Goal: Communication & Community: Connect with others

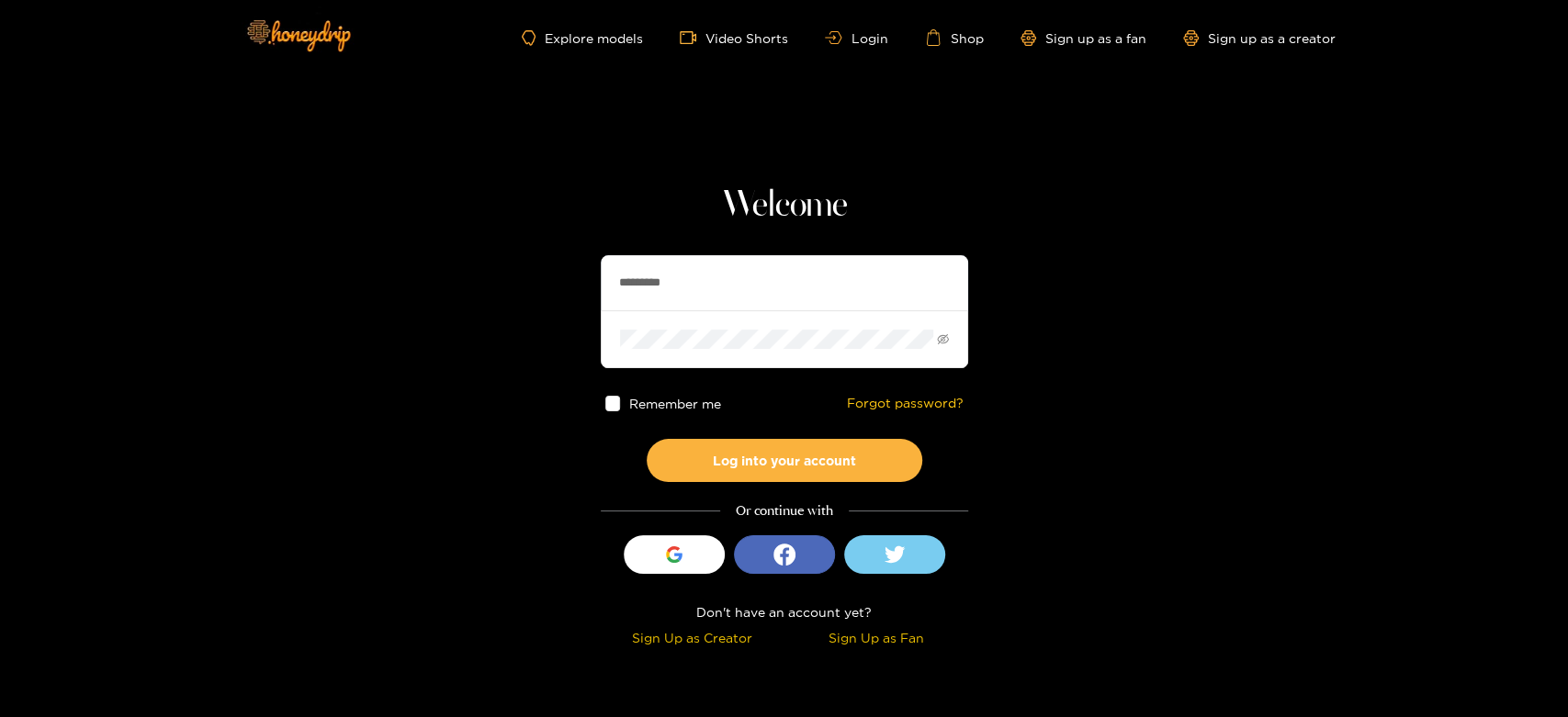
drag, startPoint x: 698, startPoint y: 287, endPoint x: 569, endPoint y: 287, distance: 129.0
click at [569, 287] on section "Welcome ********* Remember me Forgot password? Log into your account Or continu…" at bounding box center [784, 326] width 1568 height 652
paste input "text"
type input "******"
click at [709, 270] on input "******" at bounding box center [784, 283] width 368 height 55
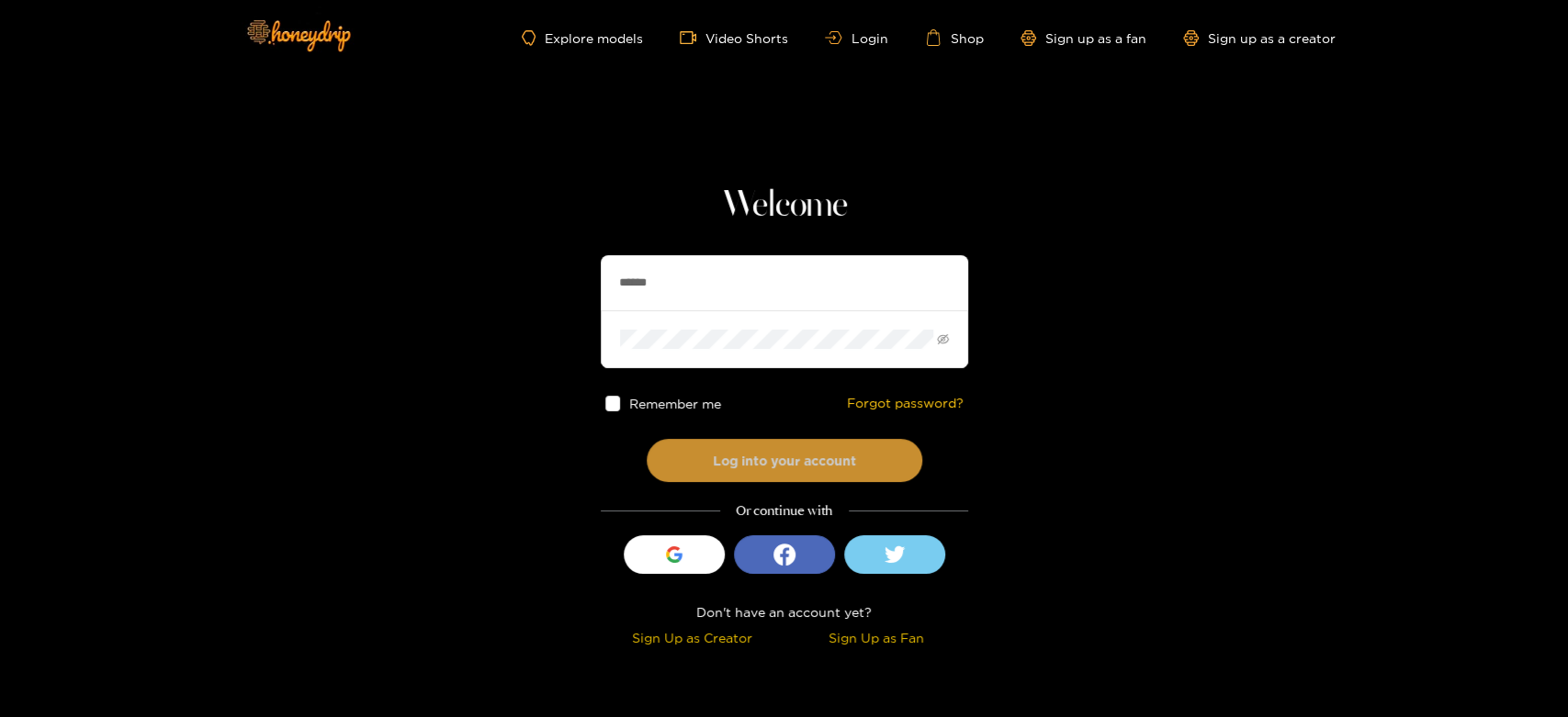
drag, startPoint x: 707, startPoint y: 439, endPoint x: 707, endPoint y: 451, distance: 12.0
click at [707, 449] on button "Log into your account" at bounding box center [785, 460] width 276 height 43
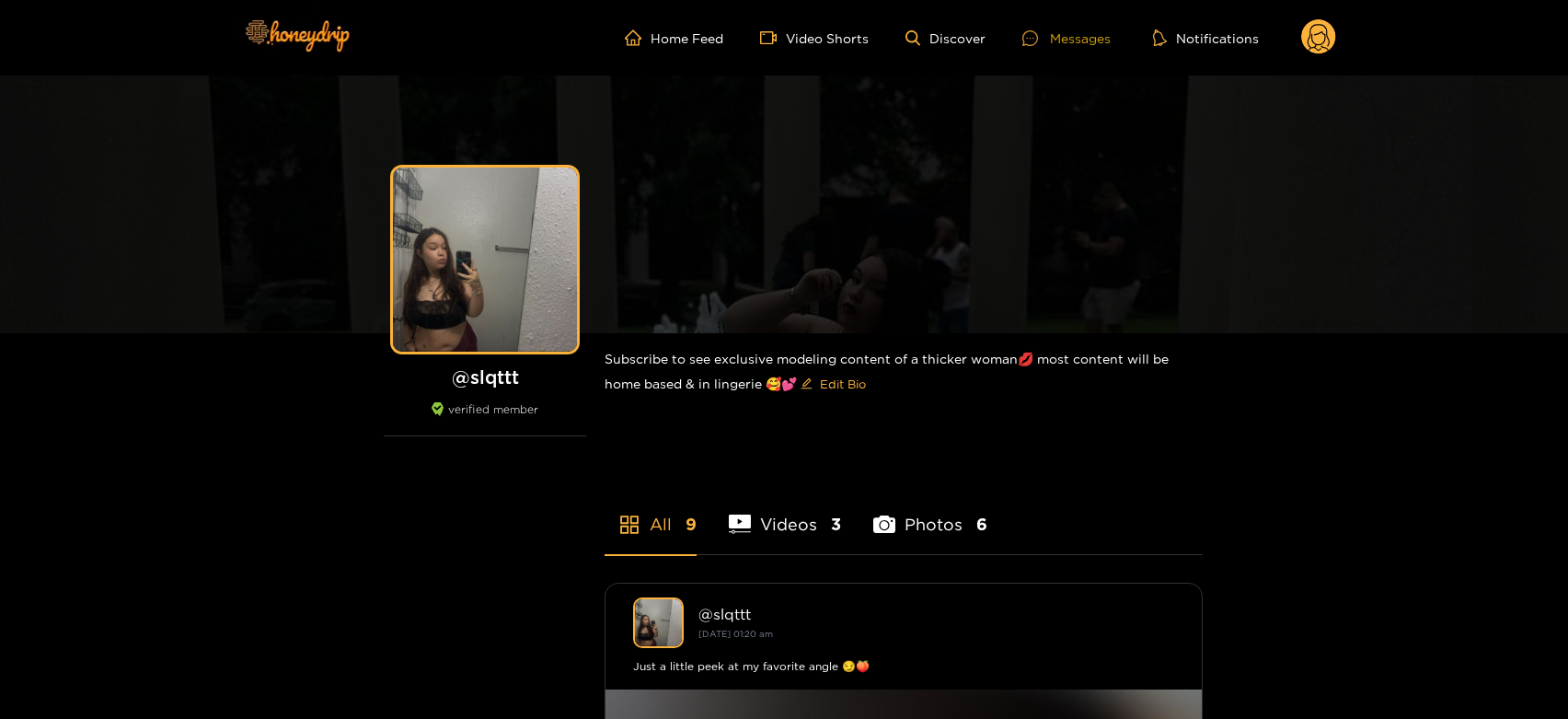
click at [1085, 31] on div "Messages" at bounding box center [1066, 38] width 89 height 21
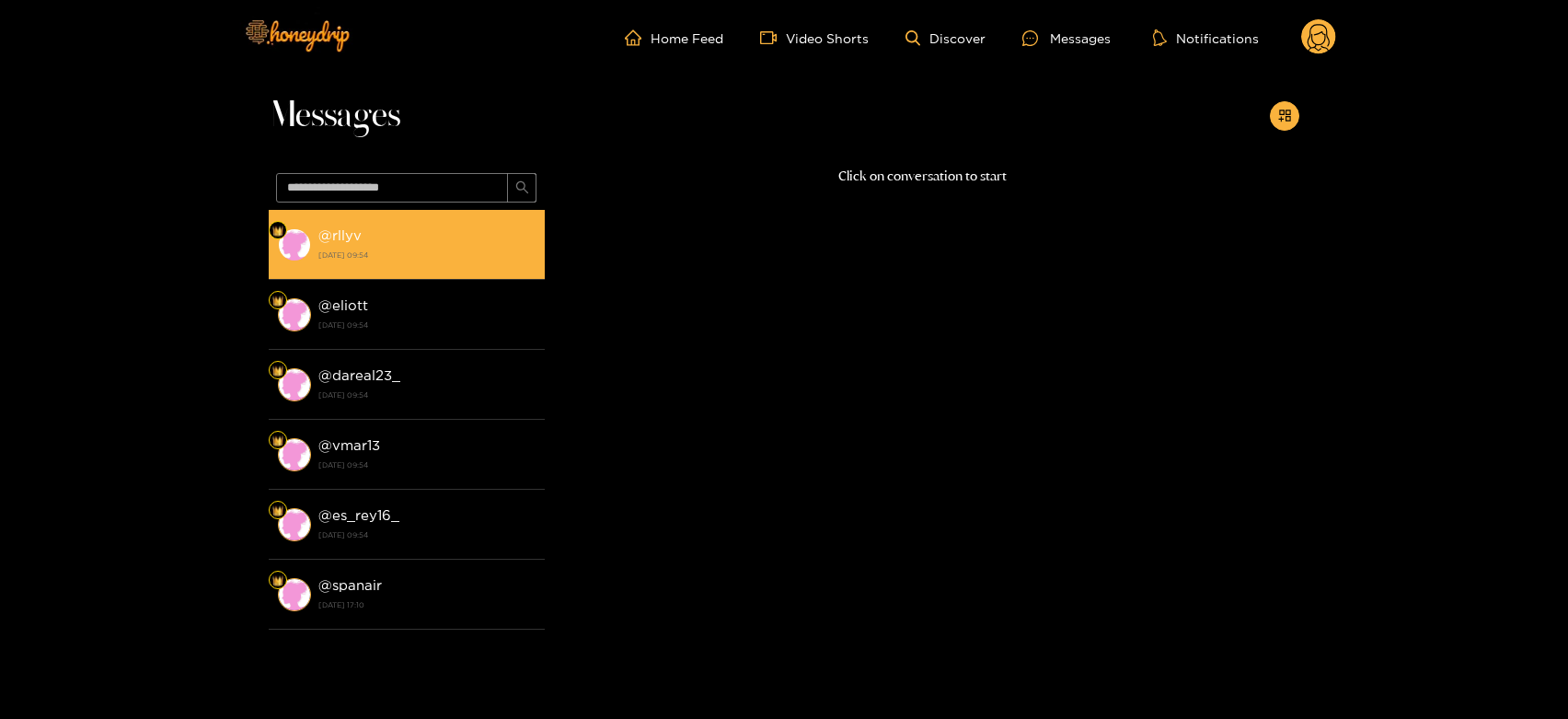
click at [476, 249] on strong "[DATE] 09:54" at bounding box center [427, 254] width 217 height 16
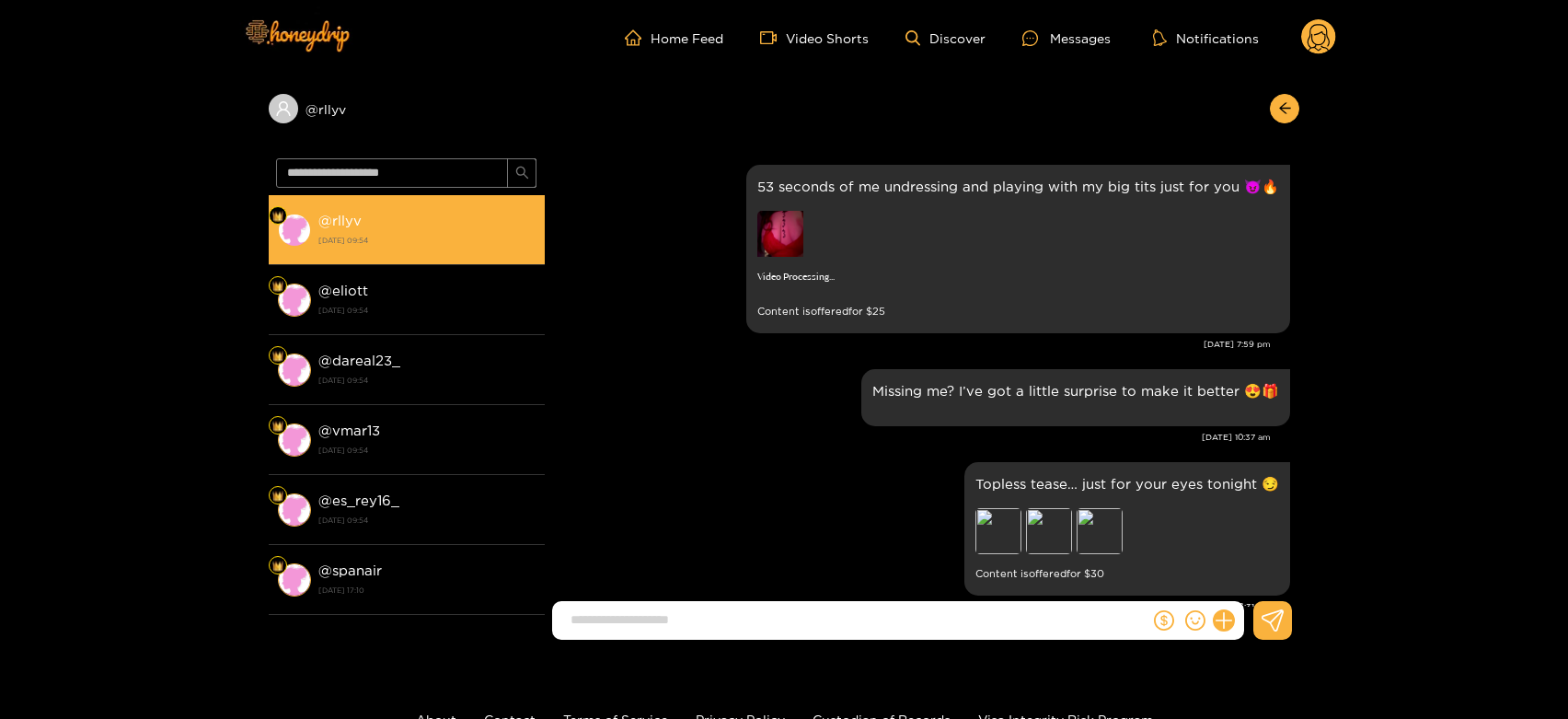
scroll to position [3073, 0]
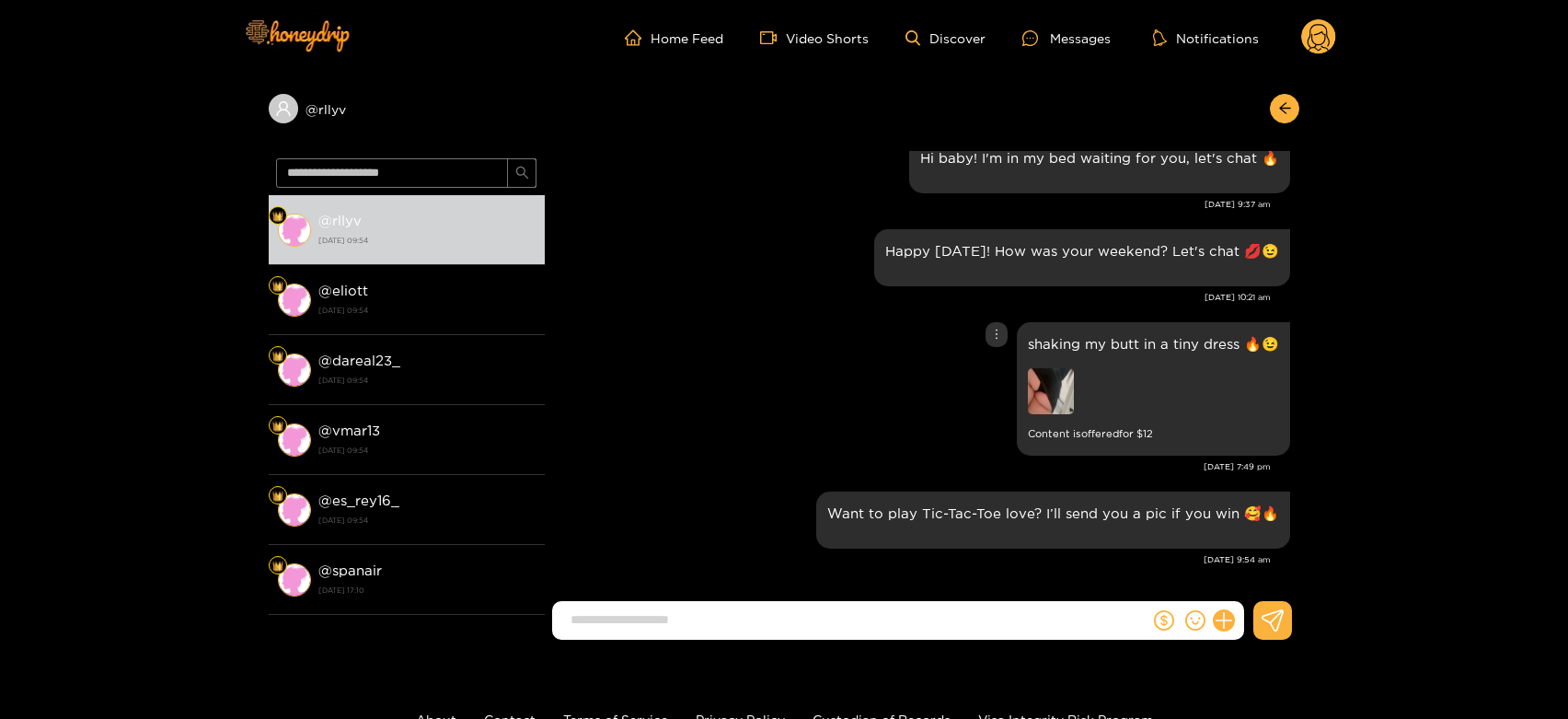
click at [1057, 390] on img at bounding box center [1051, 391] width 46 height 46
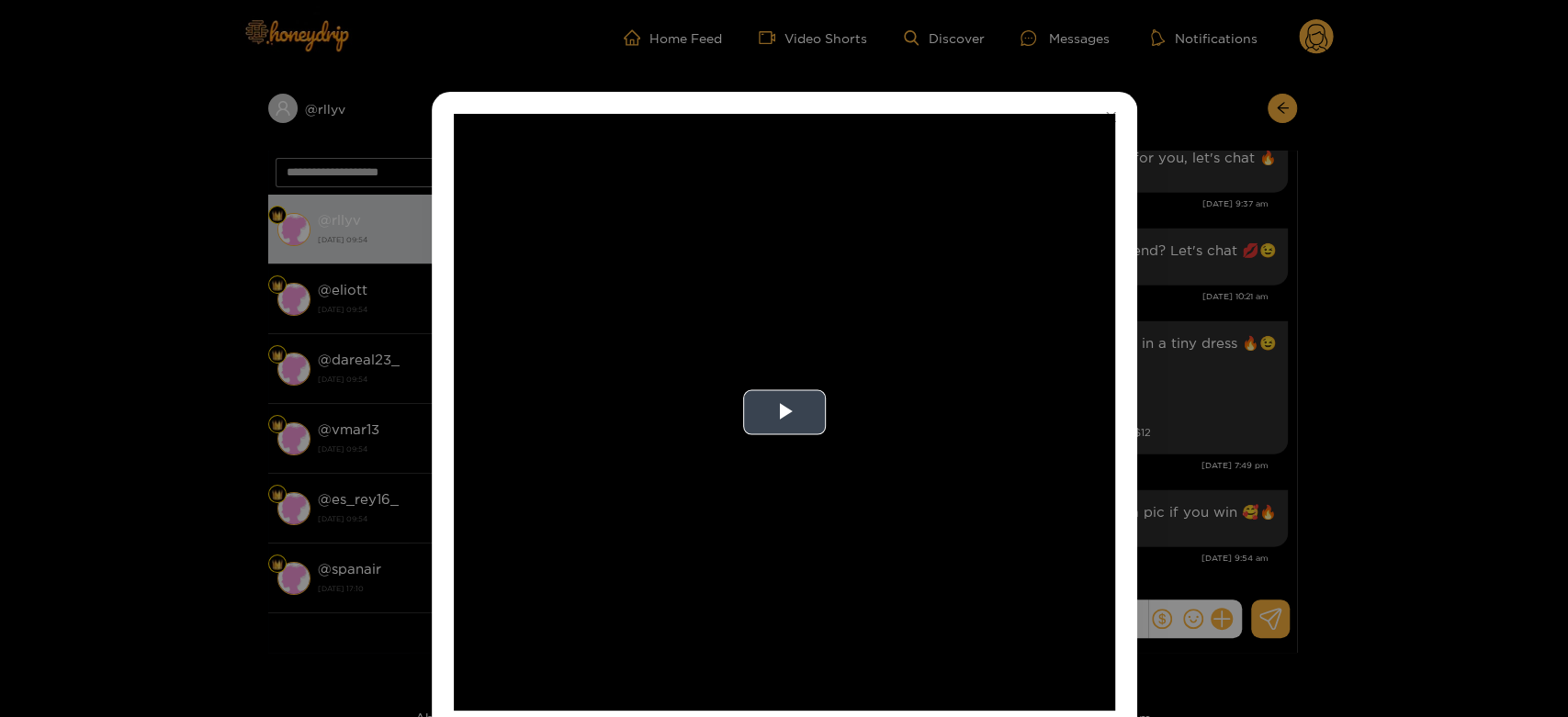
click at [777, 387] on video "Video Player" at bounding box center [785, 412] width 661 height 596
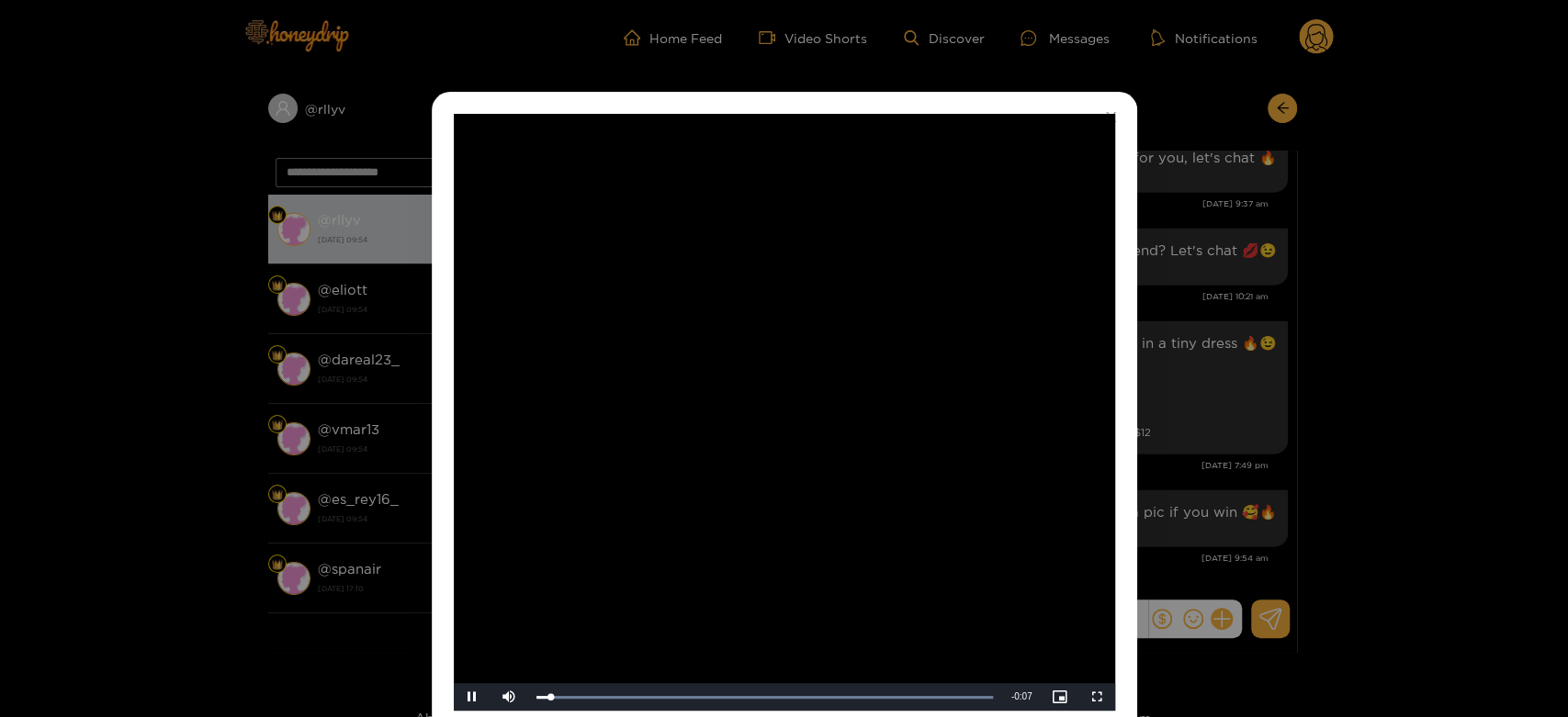
click at [777, 405] on video "Video Player" at bounding box center [785, 412] width 661 height 596
click at [1282, 439] on div "**********" at bounding box center [784, 358] width 1568 height 717
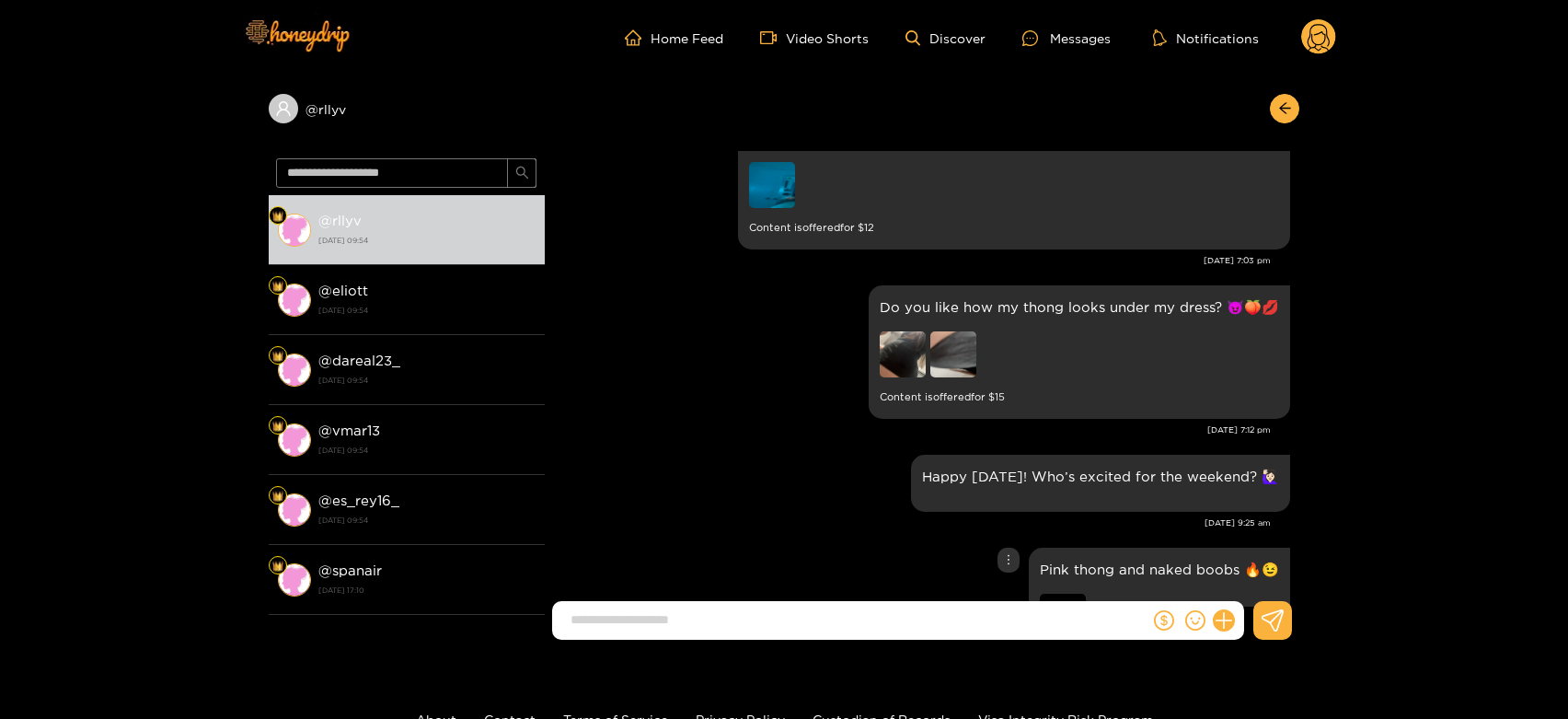
scroll to position [2460, 0]
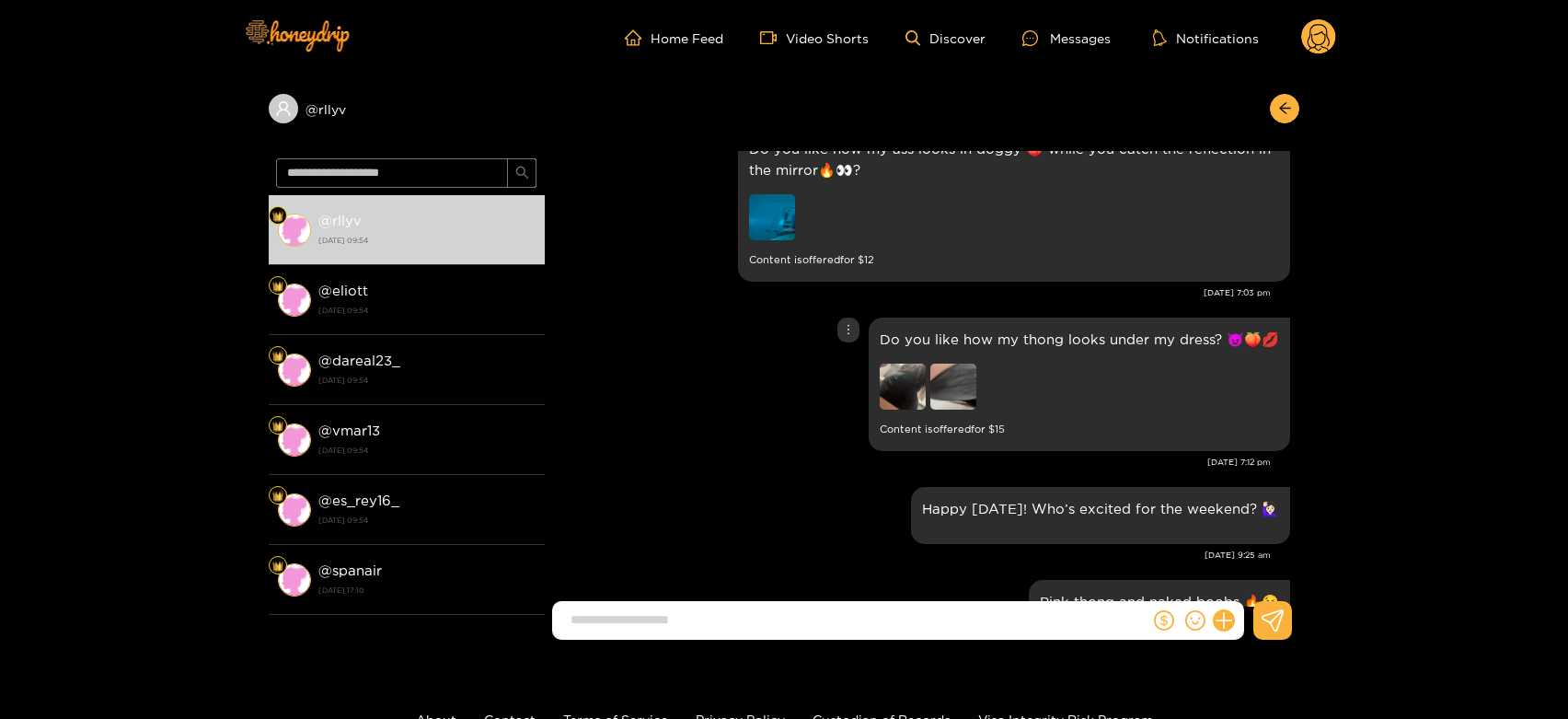
click at [950, 387] on img at bounding box center [953, 387] width 46 height 46
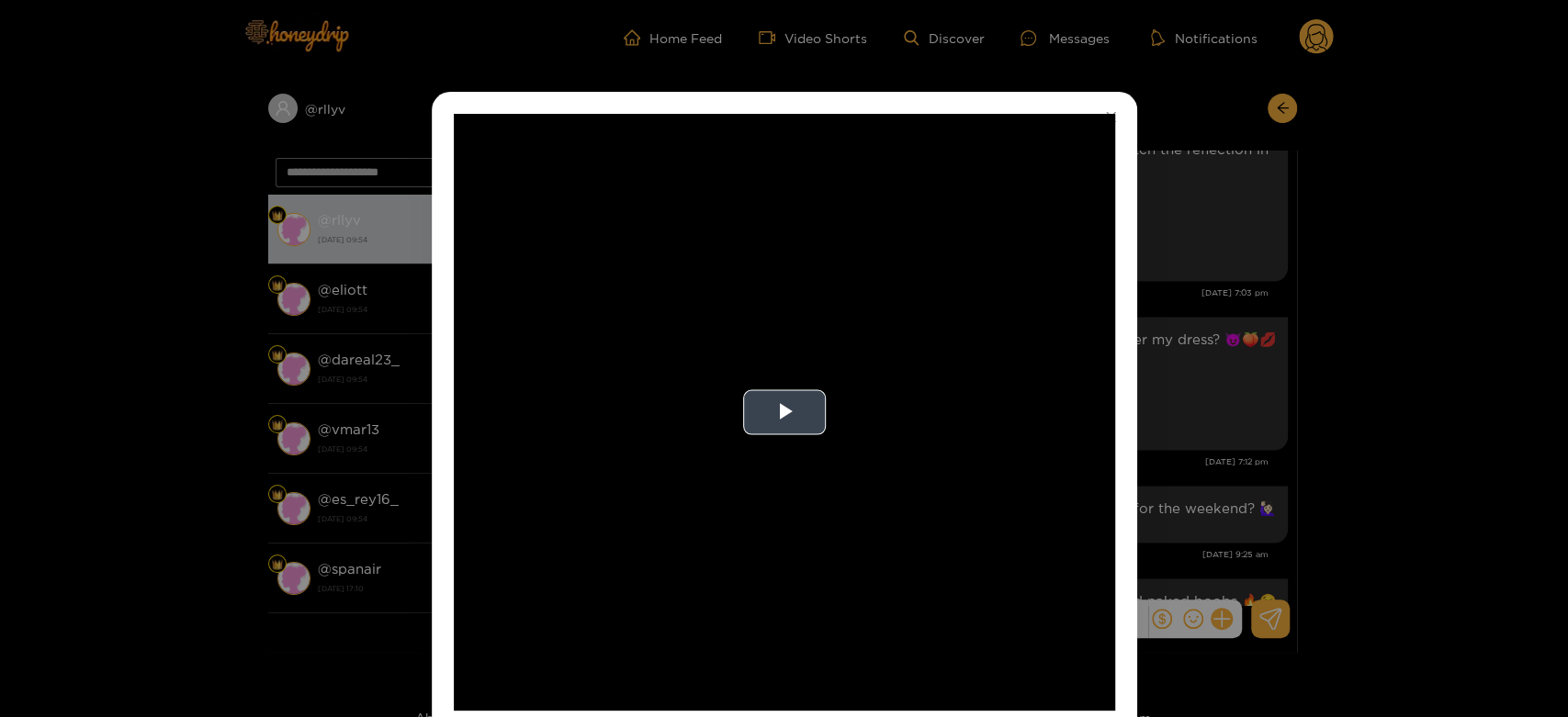
click at [876, 386] on video "Video Player" at bounding box center [785, 412] width 661 height 596
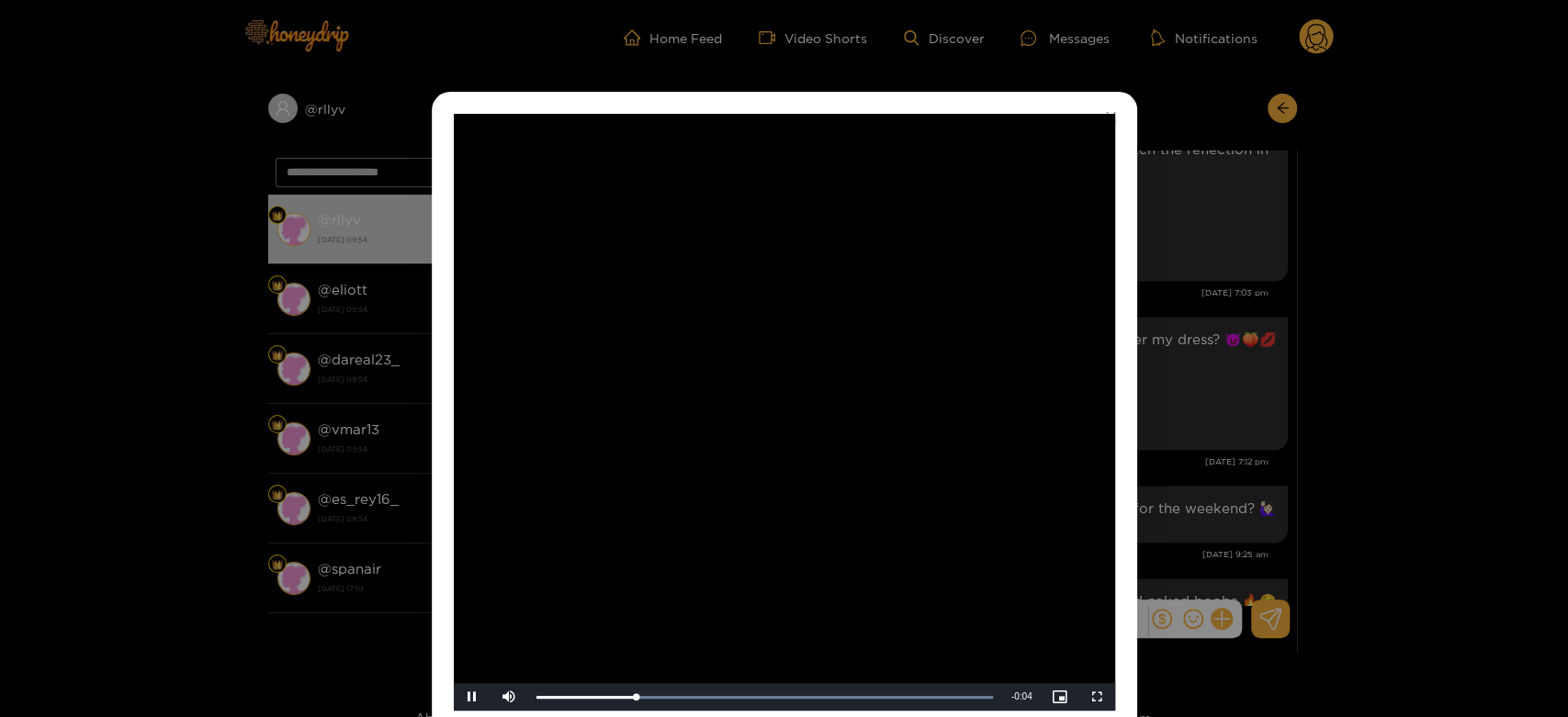
click at [875, 386] on video "Video Player" at bounding box center [785, 412] width 661 height 596
click at [1183, 406] on div "**********" at bounding box center [784, 358] width 1568 height 717
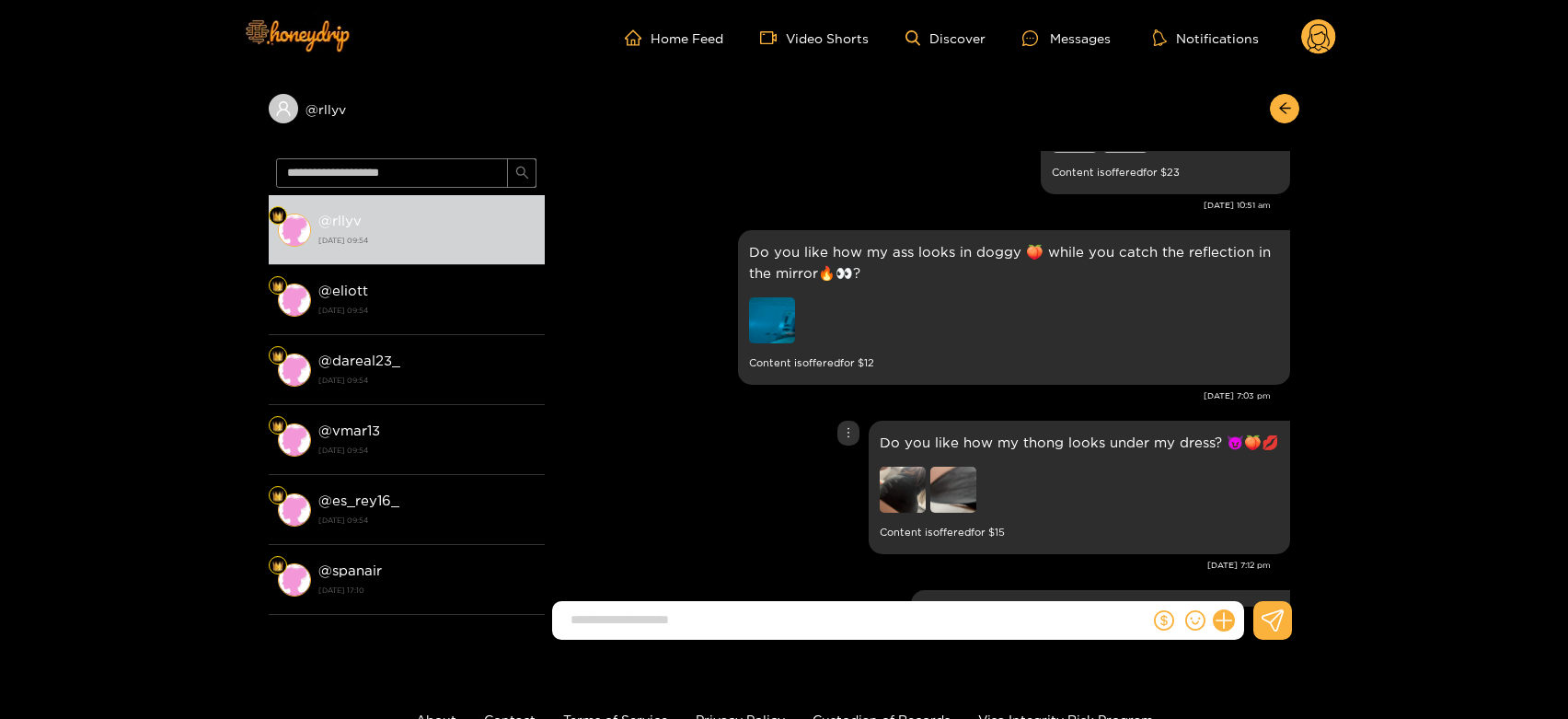
scroll to position [2255, 0]
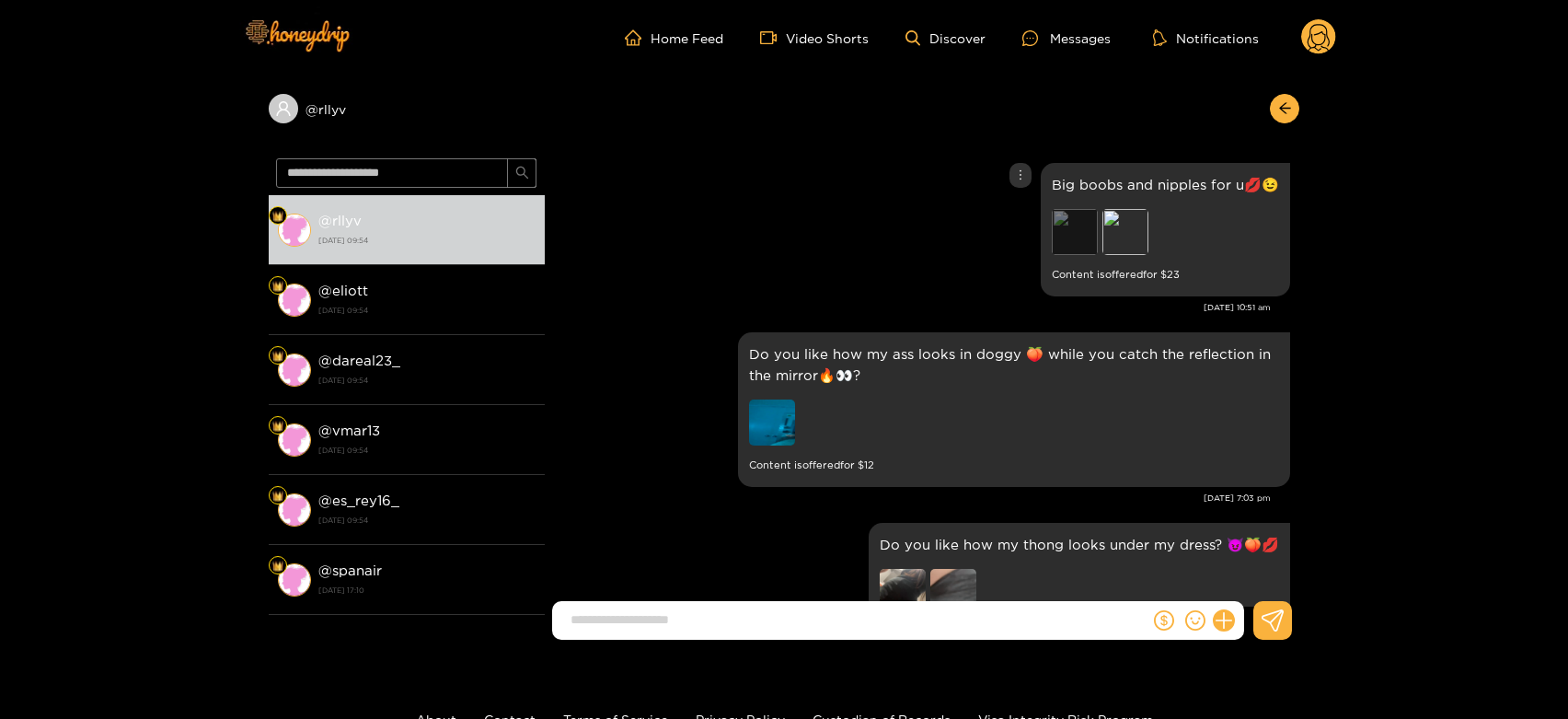
click at [1066, 239] on div "Preview" at bounding box center [1075, 231] width 46 height 46
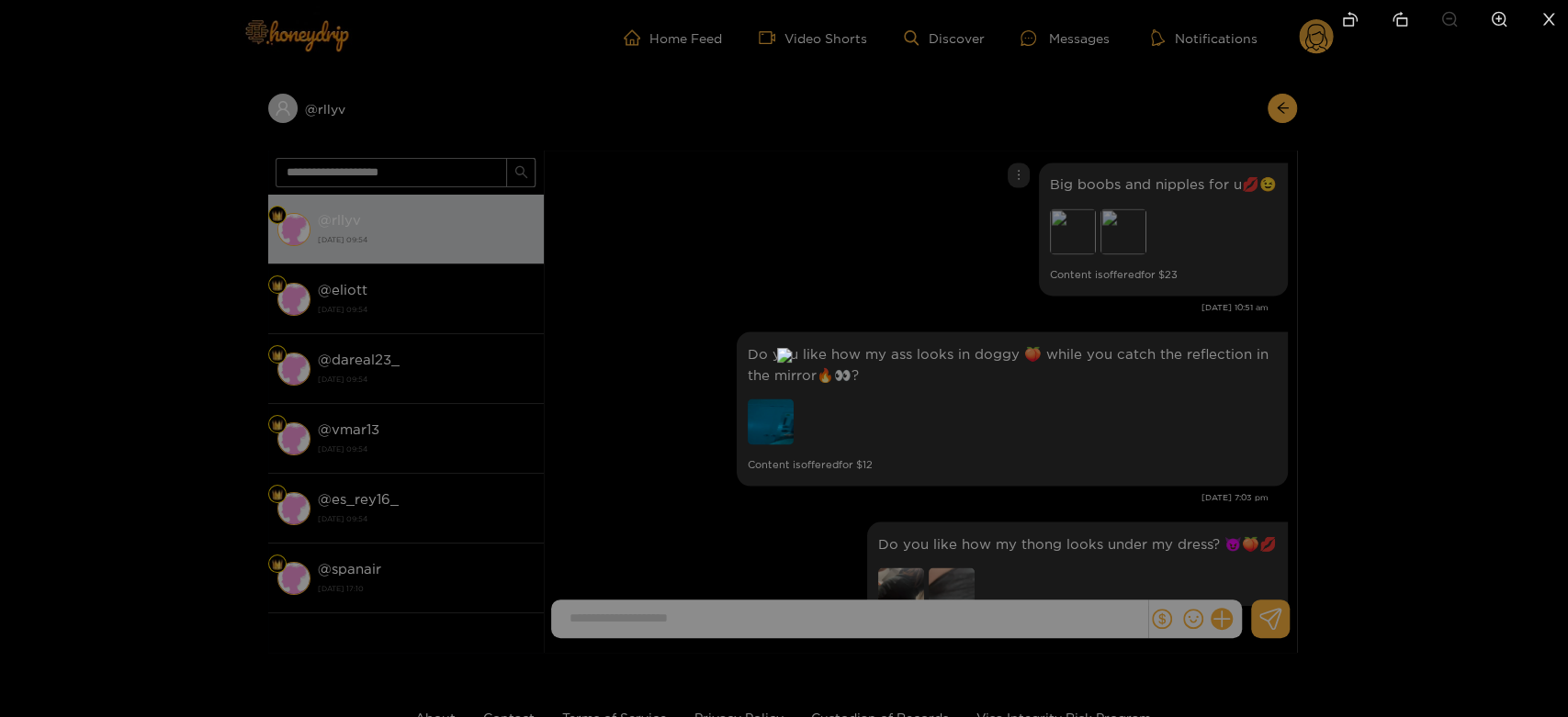
click at [1564, 511] on div at bounding box center [784, 358] width 1568 height 717
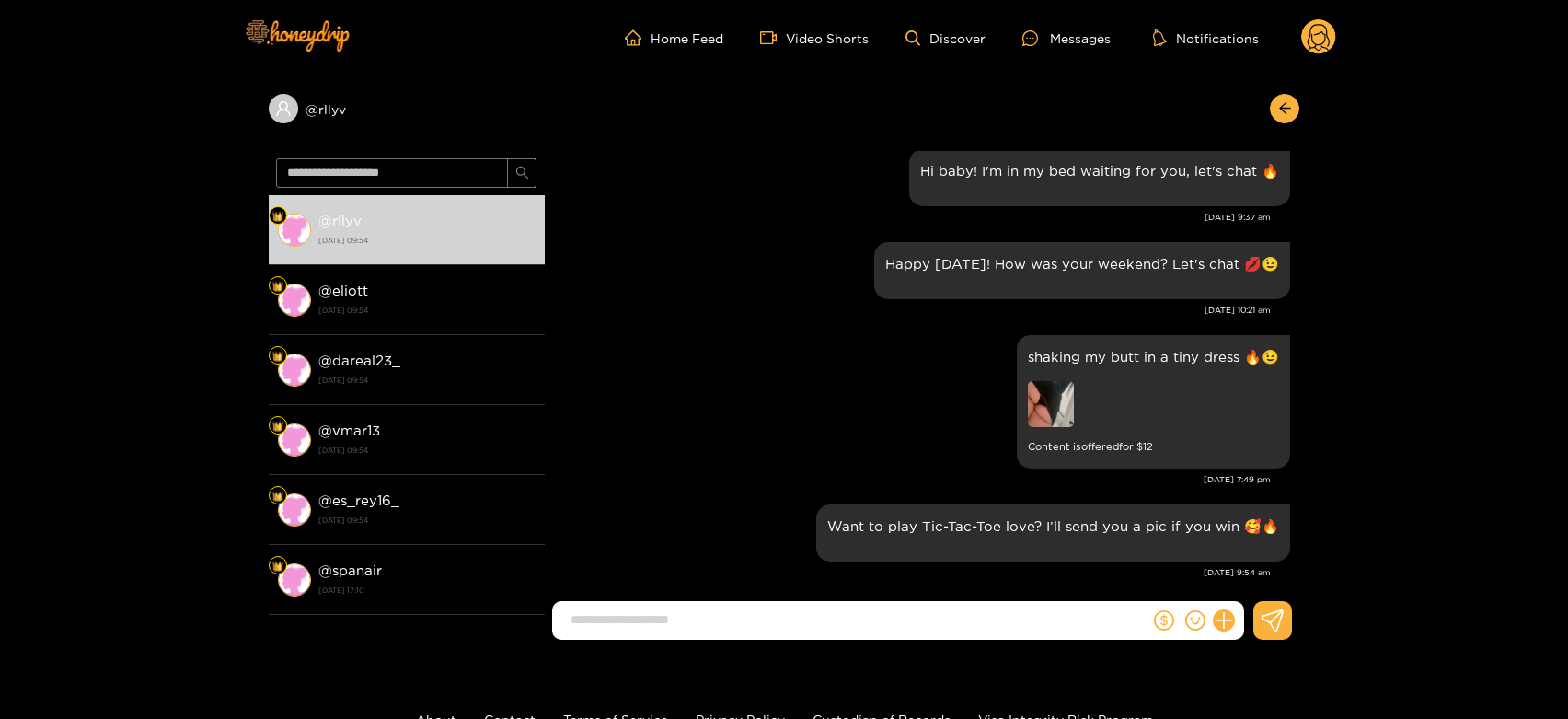
scroll to position [3073, 0]
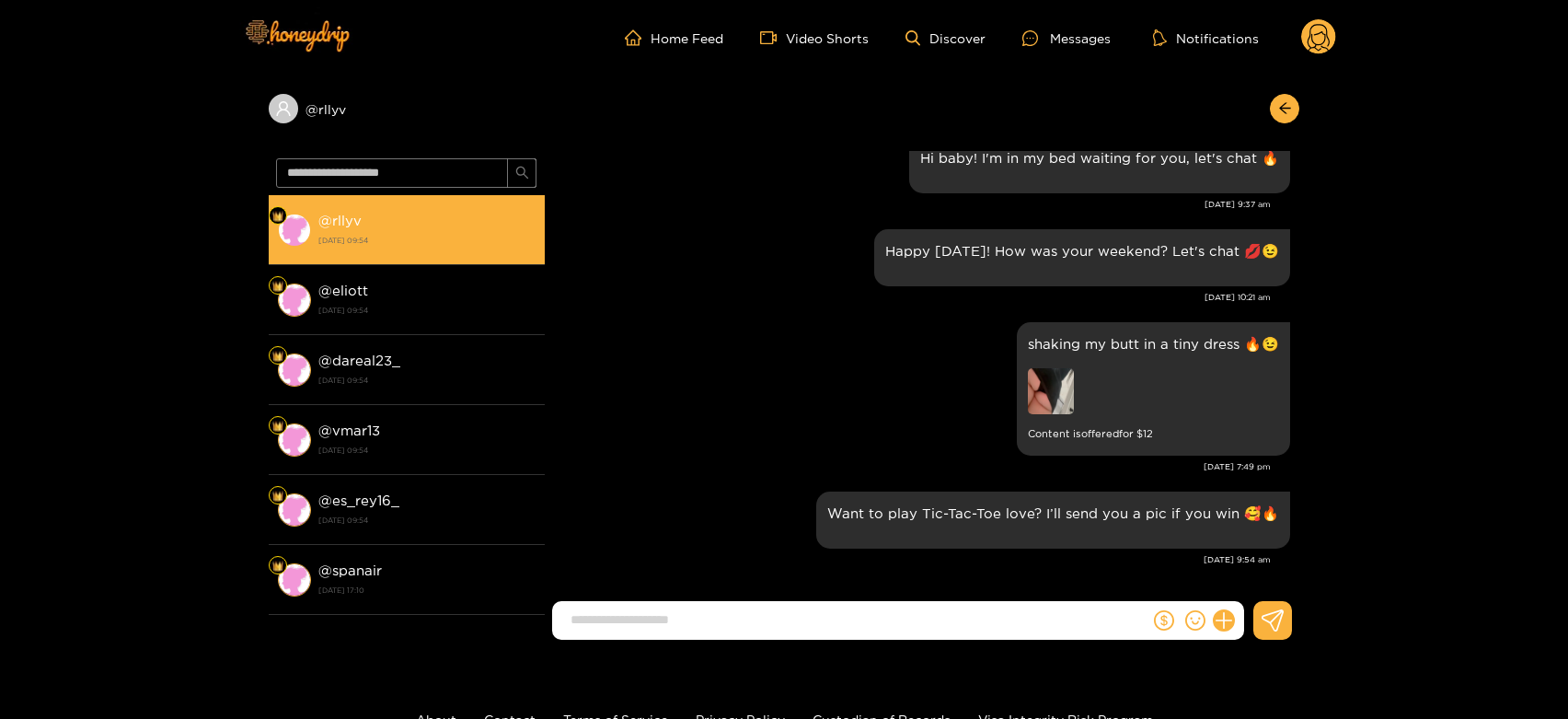
click at [422, 296] on div "@ eliott [DATE] 09:54" at bounding box center [427, 300] width 217 height 42
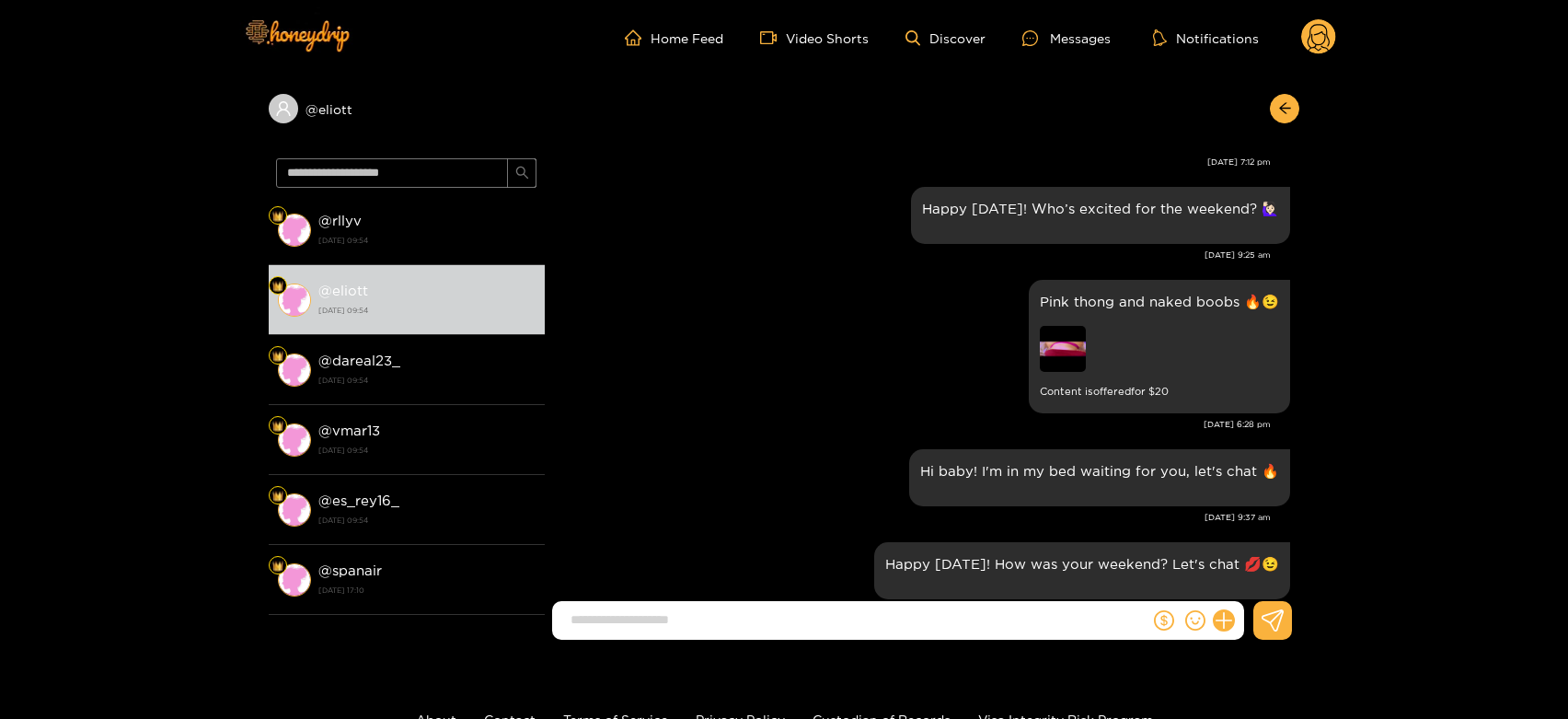
scroll to position [2665, 0]
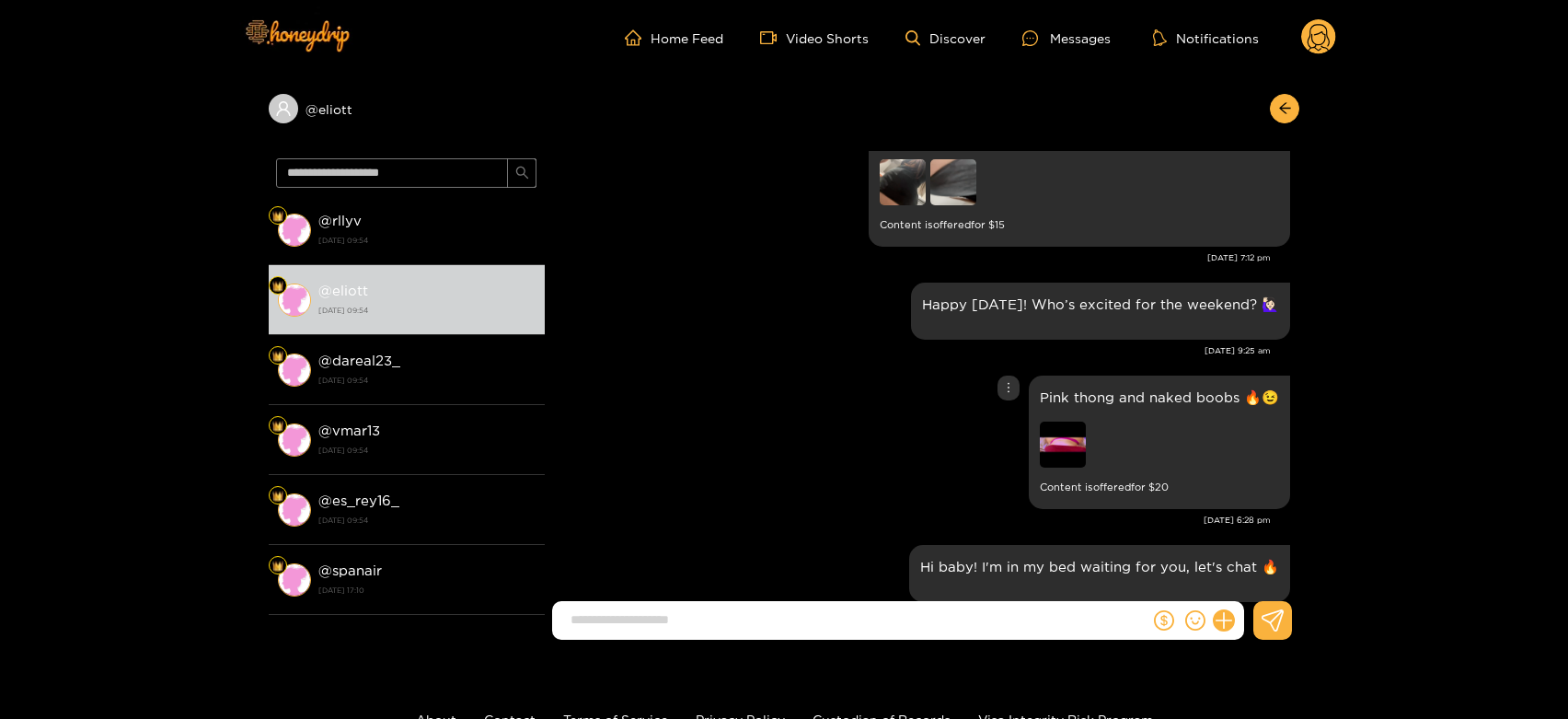
click at [1051, 450] on img at bounding box center [1062, 445] width 46 height 46
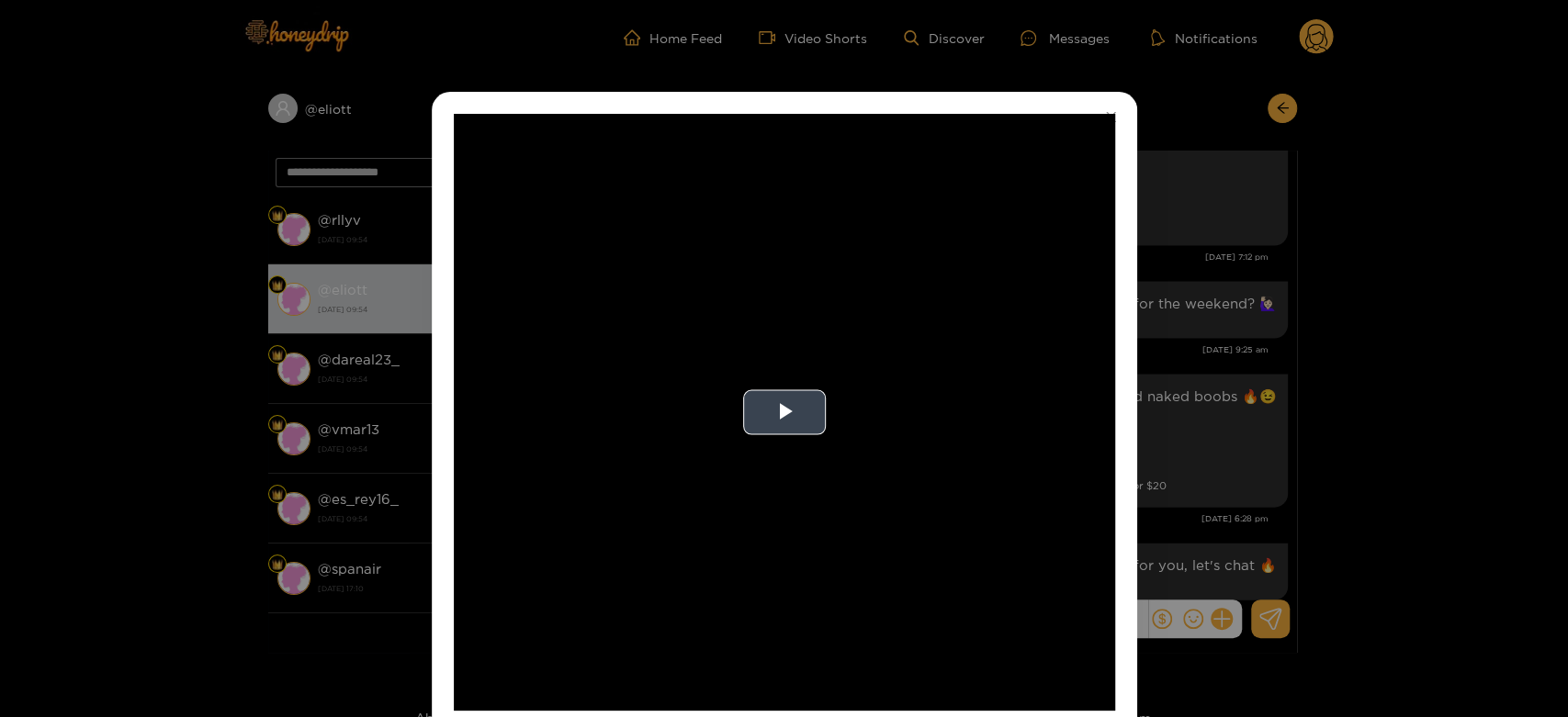
click at [834, 442] on video "Video Player" at bounding box center [785, 412] width 661 height 596
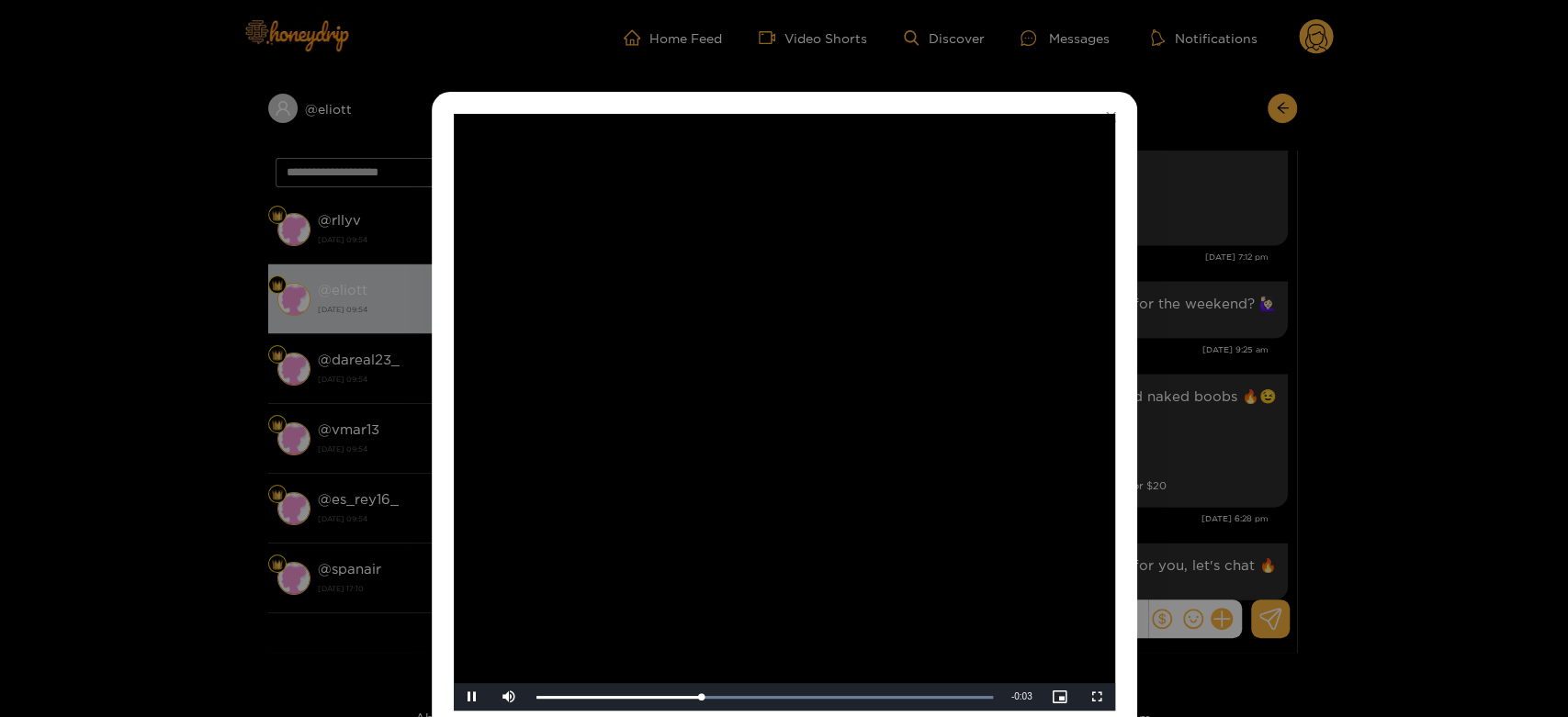
click at [834, 442] on video "Video Player" at bounding box center [785, 412] width 661 height 596
click at [1157, 391] on div "**********" at bounding box center [784, 358] width 1568 height 717
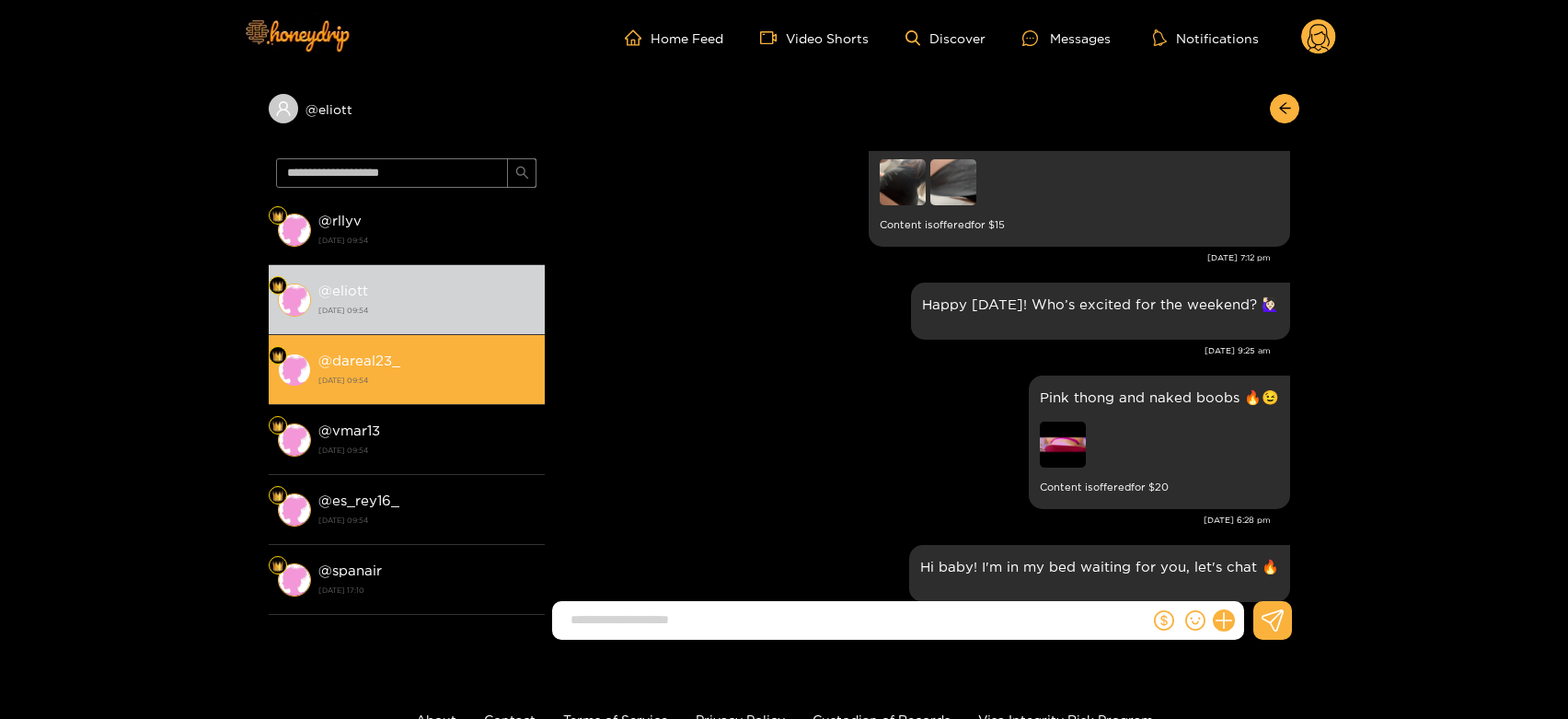
click at [479, 347] on li "@ dareal23_ [DATE] 09:54" at bounding box center [407, 369] width 276 height 70
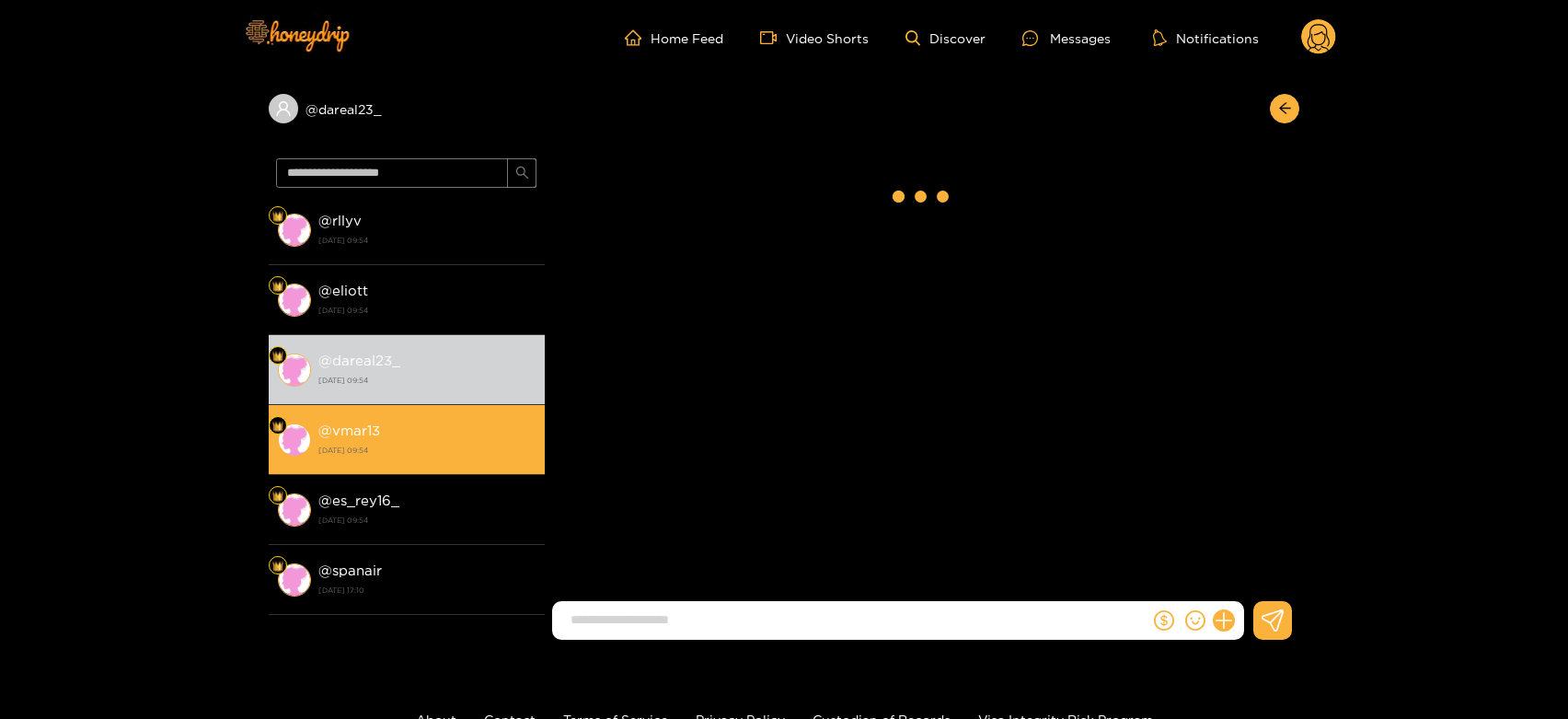
scroll to position [3073, 0]
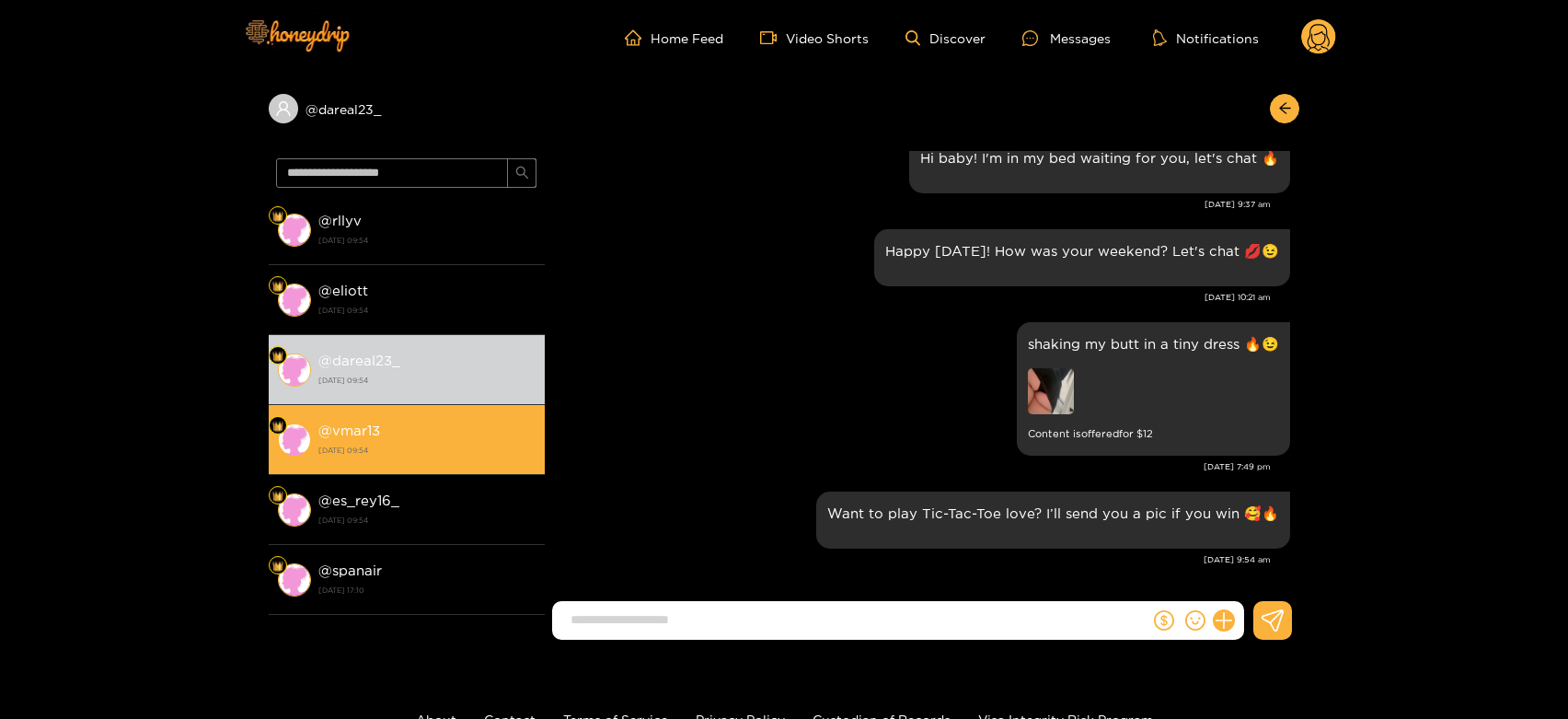
click at [486, 439] on div "@ vmar13 [DATE] 09:54" at bounding box center [427, 440] width 217 height 42
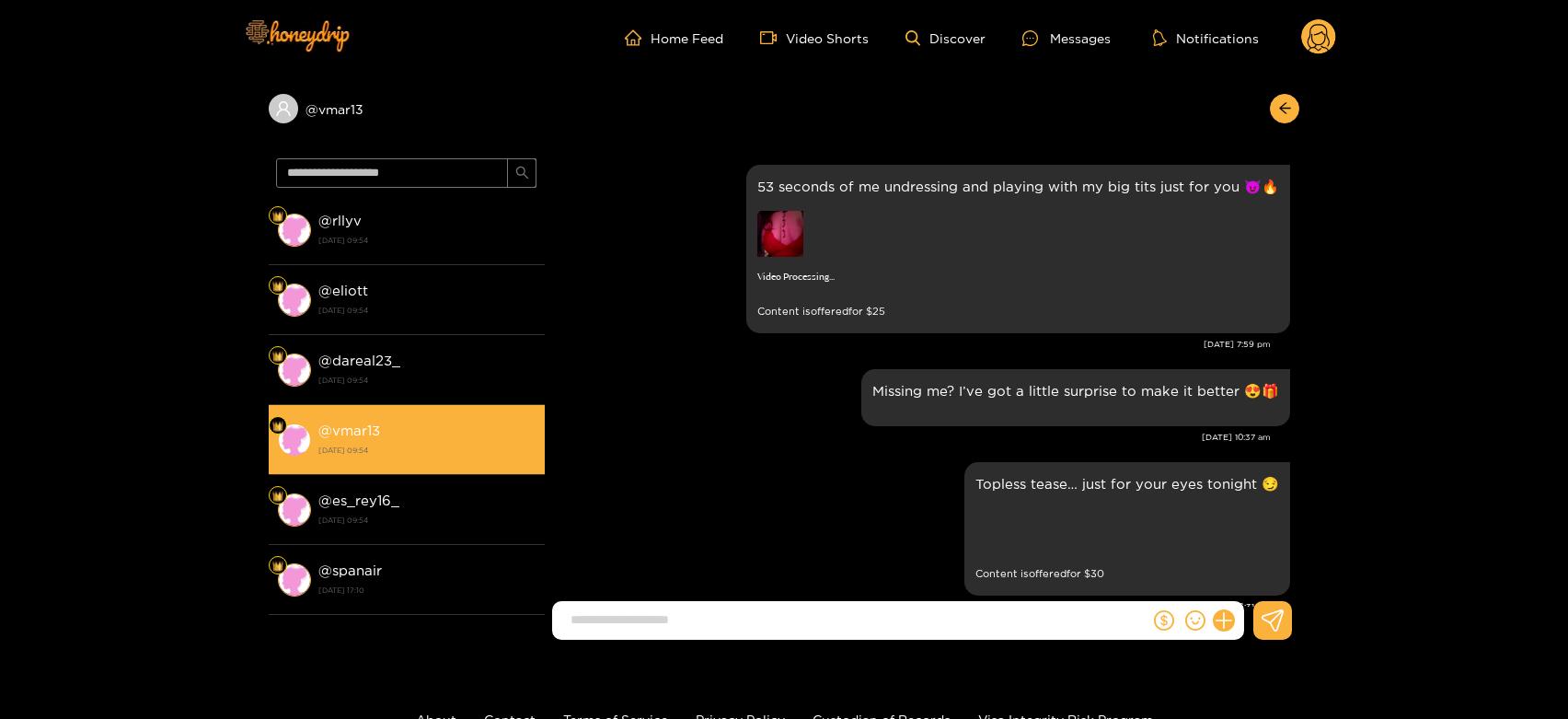
scroll to position [3073, 0]
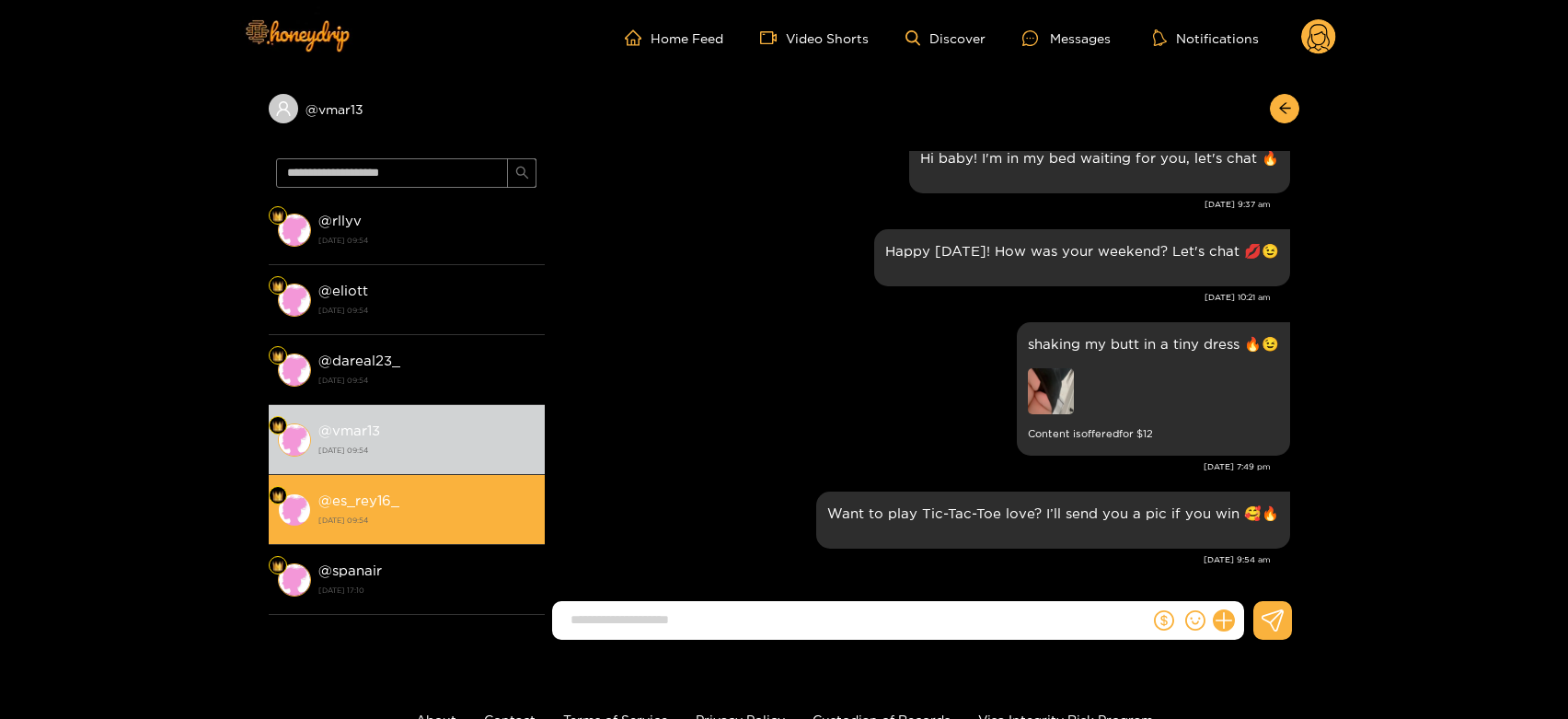
click at [486, 499] on div "@ es_rey16_ [DATE] 09:54" at bounding box center [427, 509] width 217 height 42
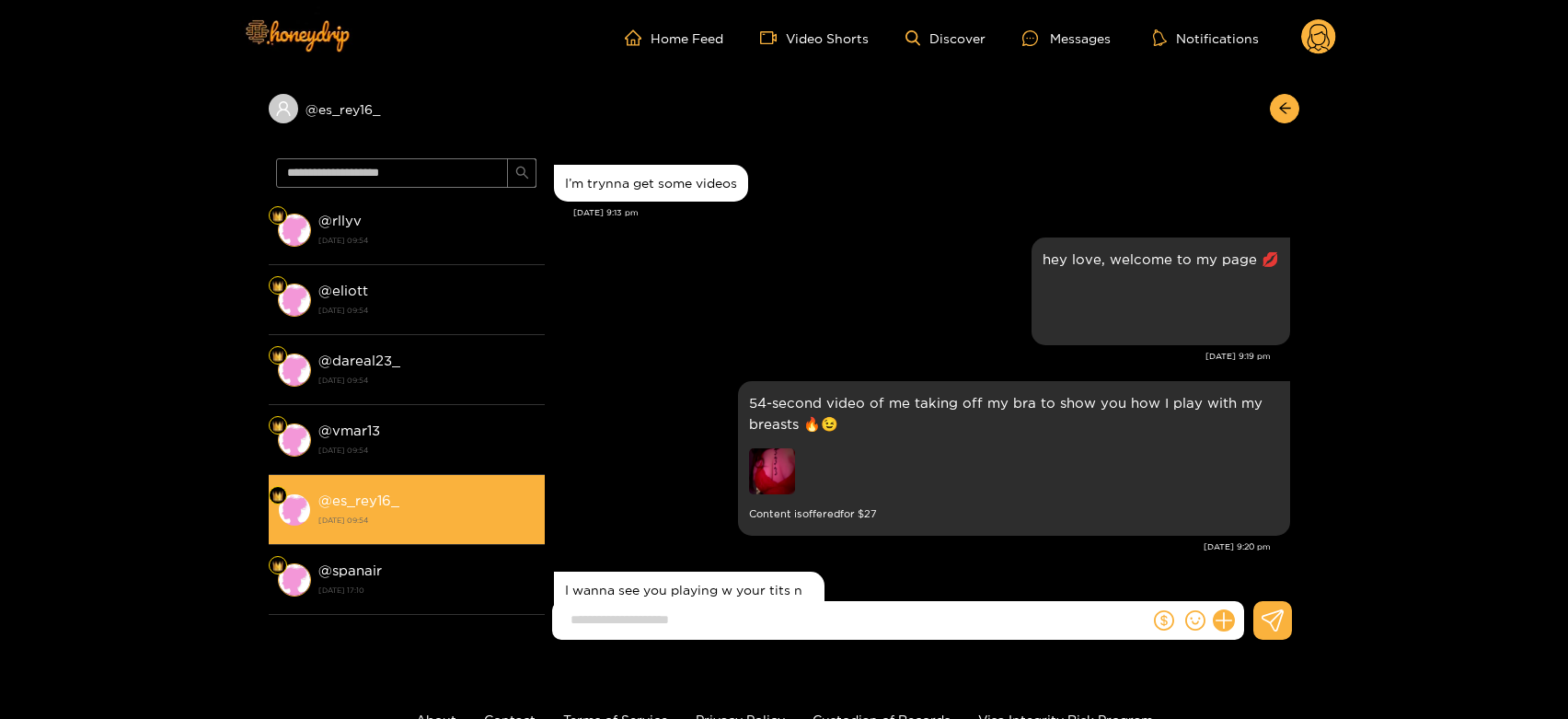
scroll to position [1768, 0]
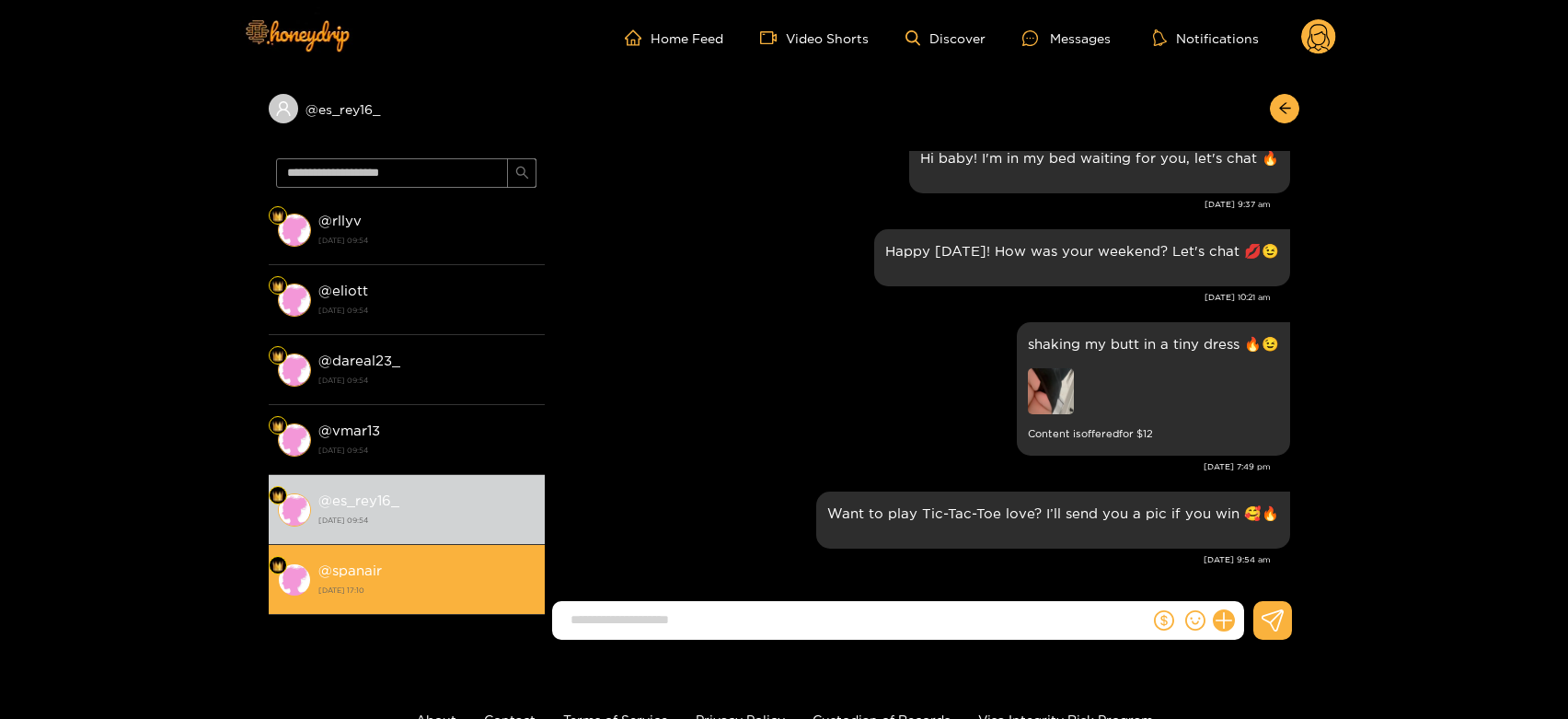
click at [473, 553] on li "@ spanair [DATE] 17:10" at bounding box center [407, 579] width 276 height 70
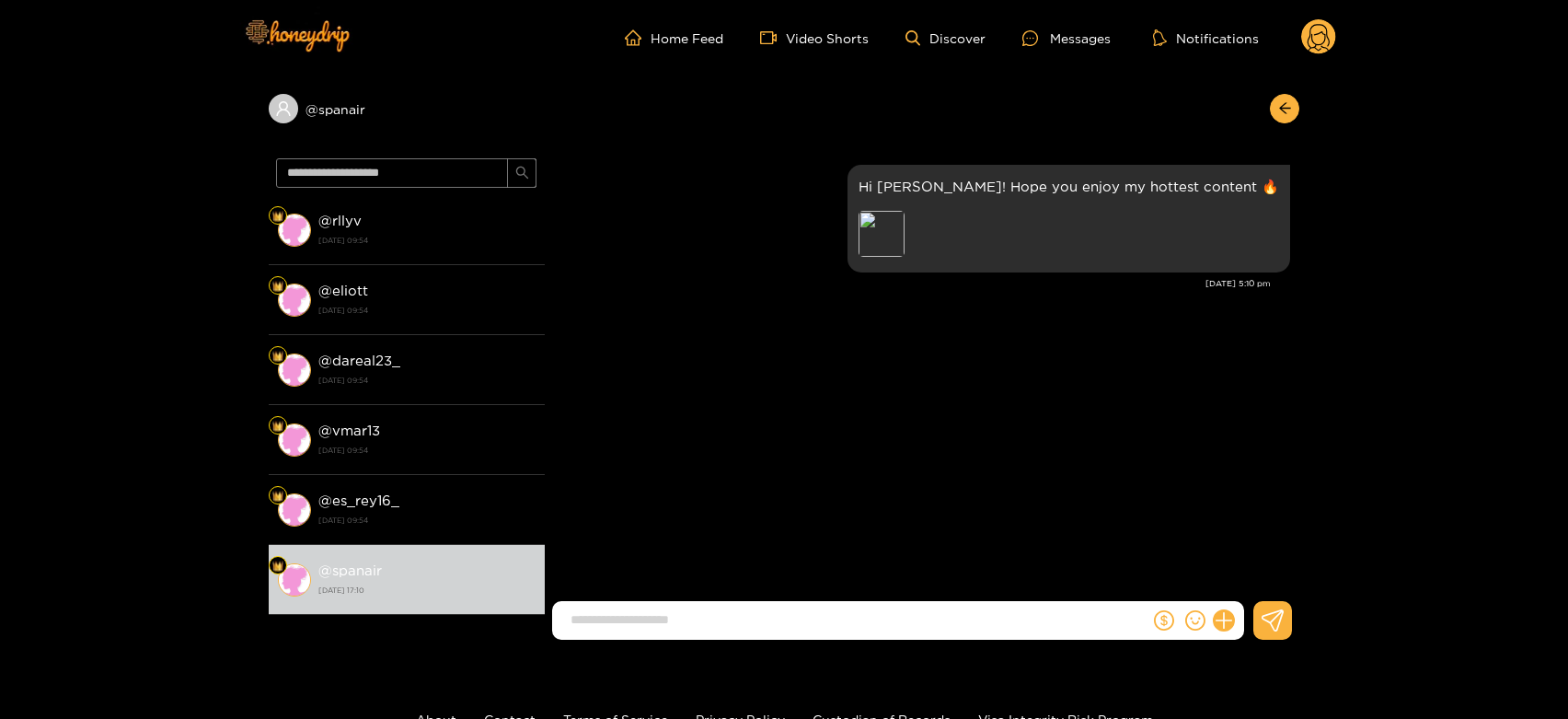
click at [1314, 30] on circle at bounding box center [1319, 36] width 35 height 35
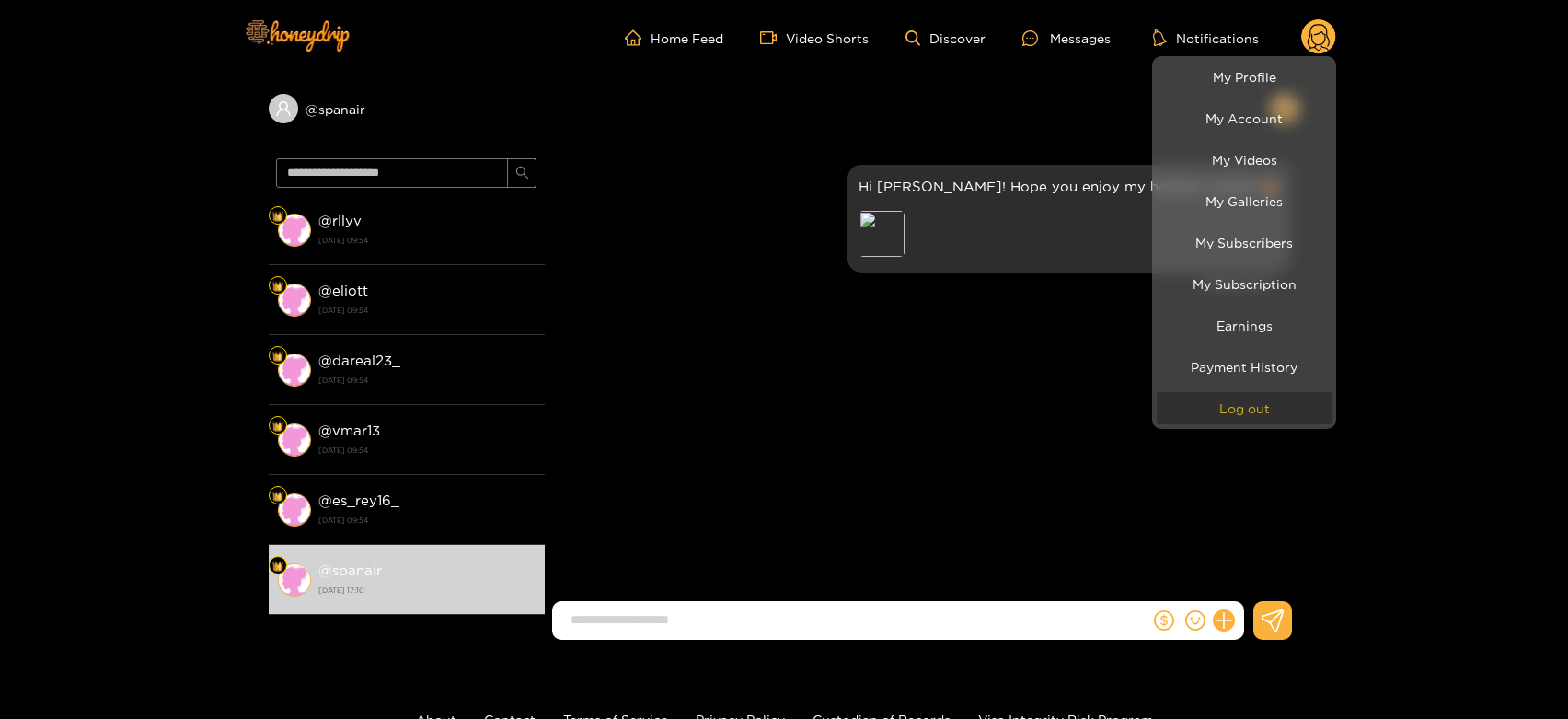
click at [1263, 407] on button "Log out" at bounding box center [1244, 409] width 175 height 32
